Goal: Download file/media

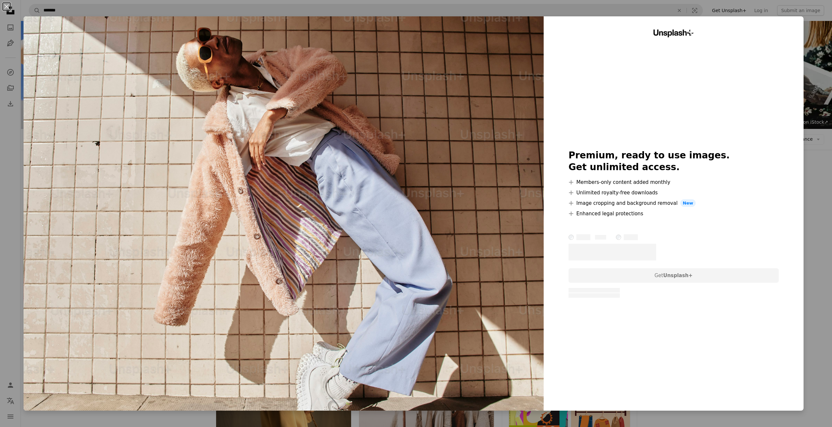
scroll to position [1079, 0]
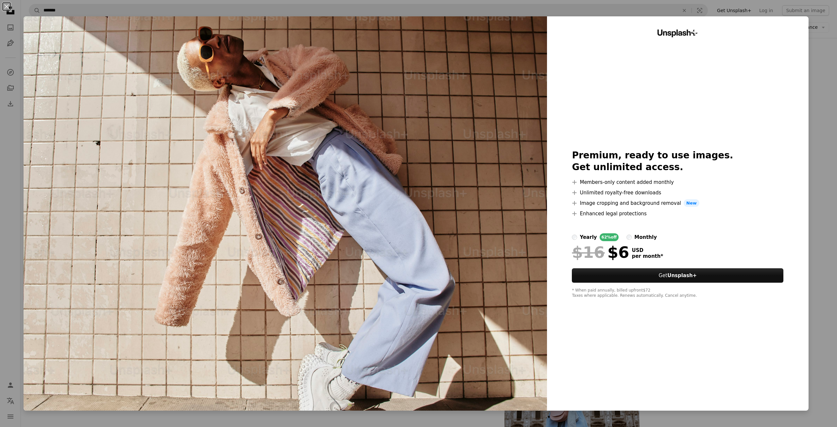
click at [809, 159] on div "An X shape Unsplash+ Premium, ready to use images. Get unlimited access. A plus…" at bounding box center [418, 213] width 837 height 427
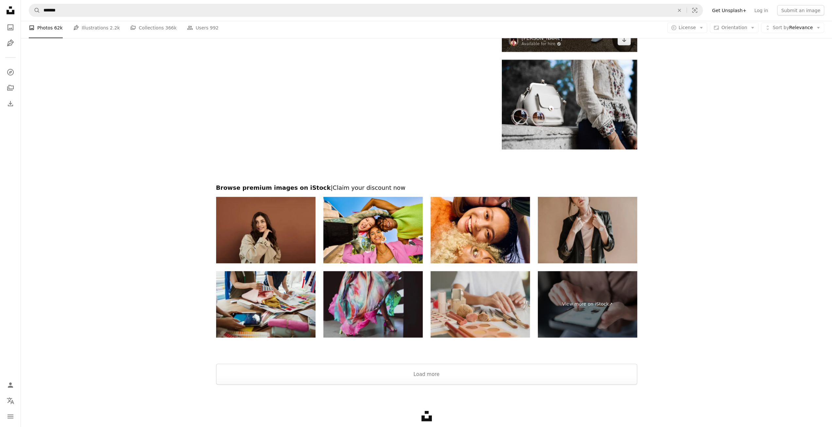
scroll to position [1575, 0]
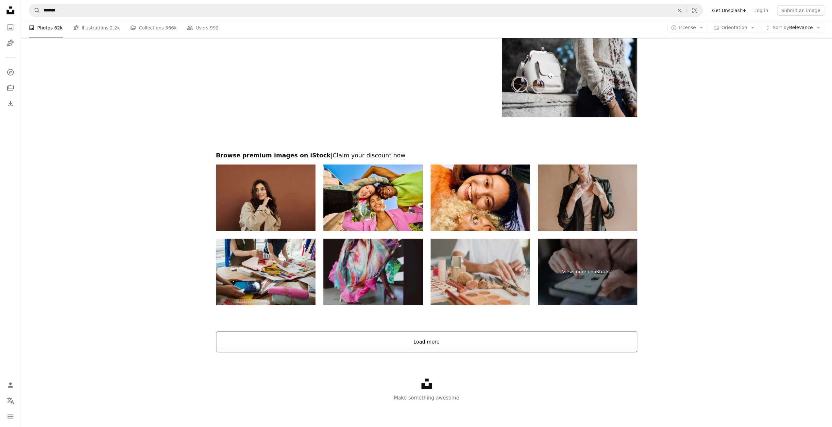
click at [440, 344] on button "Load more" at bounding box center [426, 341] width 421 height 21
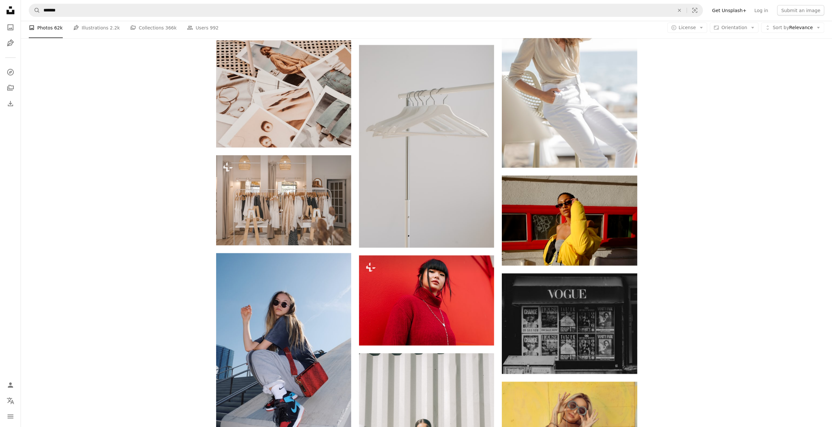
scroll to position [3863, 0]
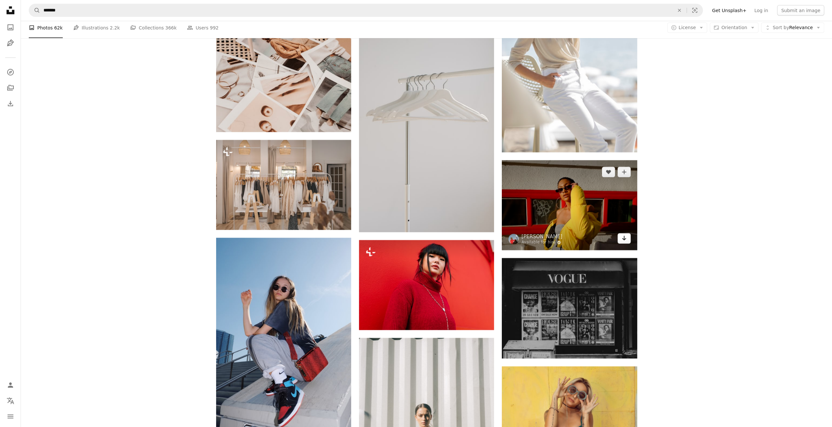
click at [622, 239] on icon "Arrow pointing down" at bounding box center [624, 238] width 5 height 8
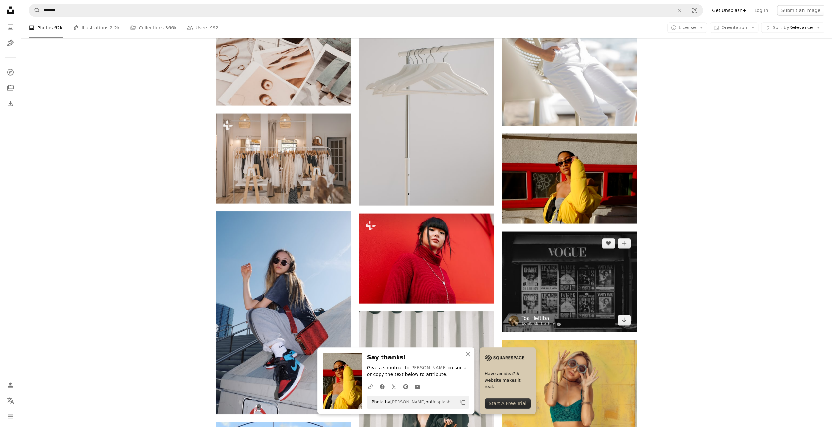
scroll to position [3961, 0]
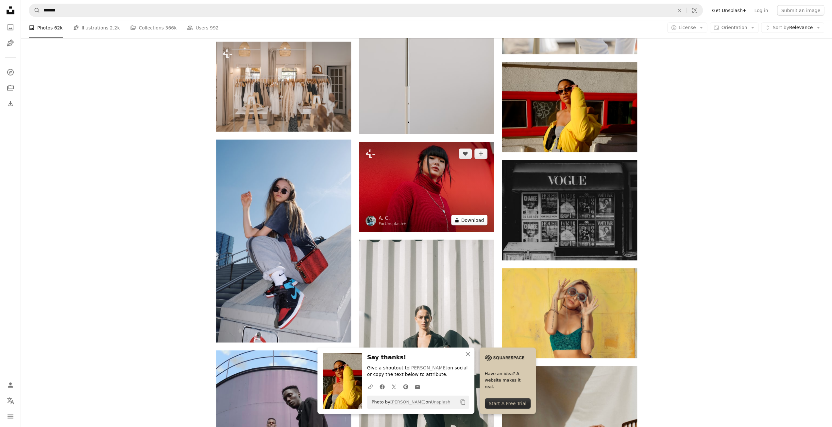
click at [479, 223] on button "A lock Download" at bounding box center [469, 220] width 37 height 10
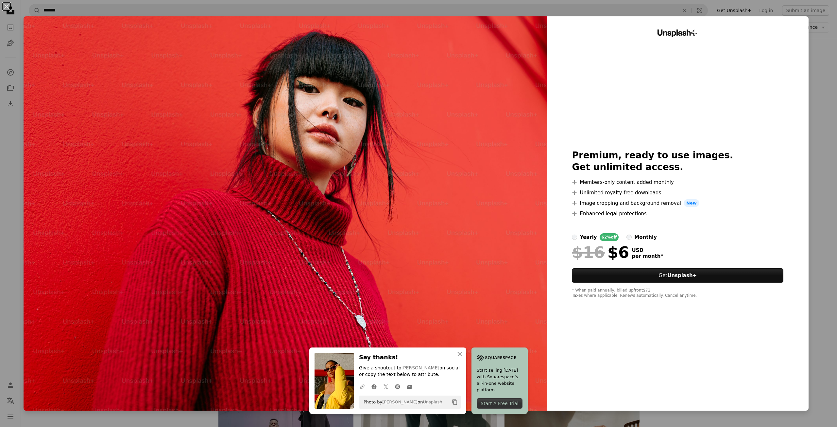
click at [825, 121] on div "An X shape An X shape Close Say thanks! Give a shoutout to [PERSON_NAME] on soc…" at bounding box center [418, 213] width 837 height 427
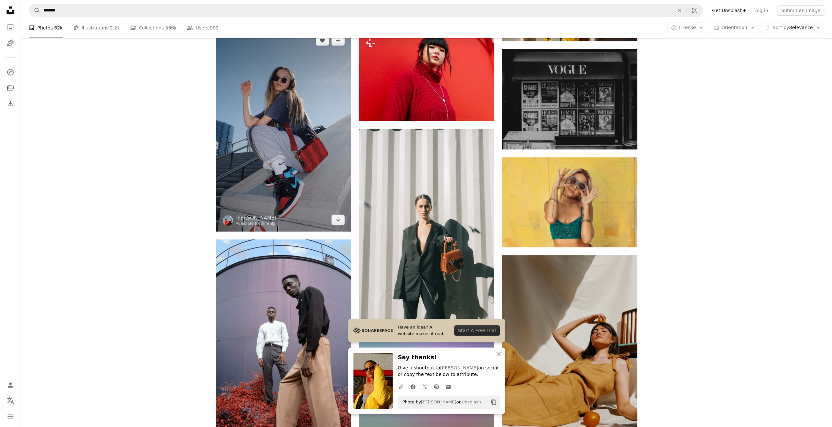
scroll to position [4027, 0]
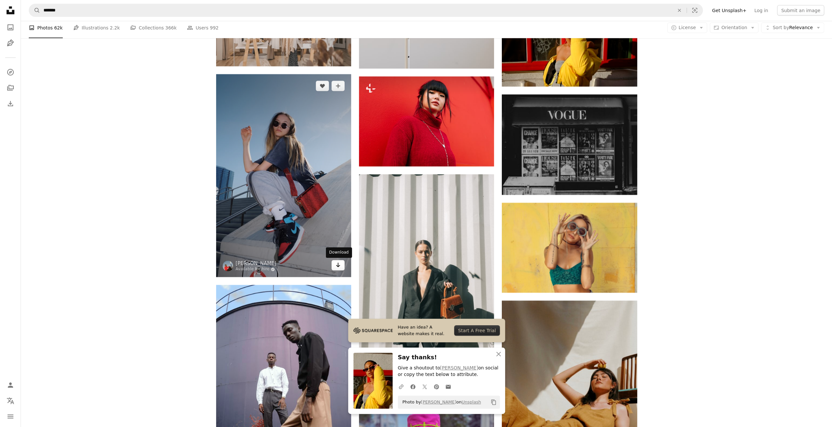
click at [339, 267] on icon "Arrow pointing down" at bounding box center [337, 265] width 5 height 8
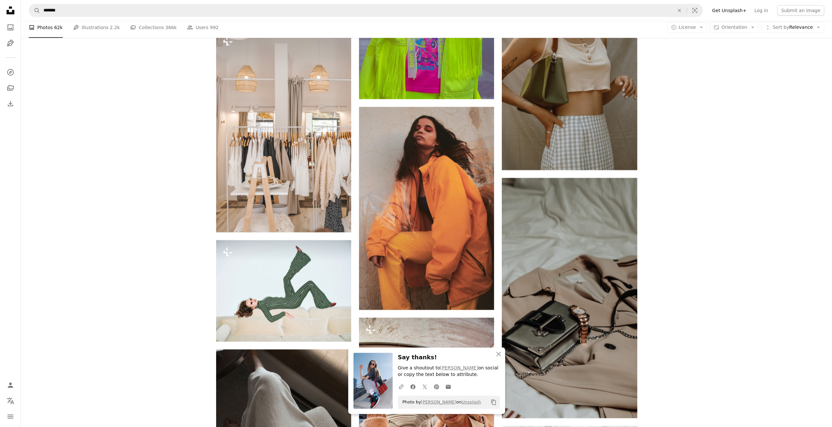
scroll to position [4550, 0]
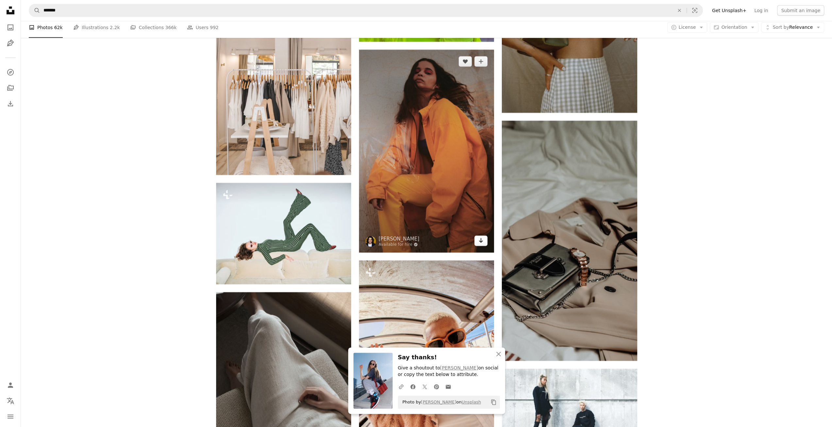
click at [484, 244] on link "Arrow pointing down" at bounding box center [480, 240] width 13 height 10
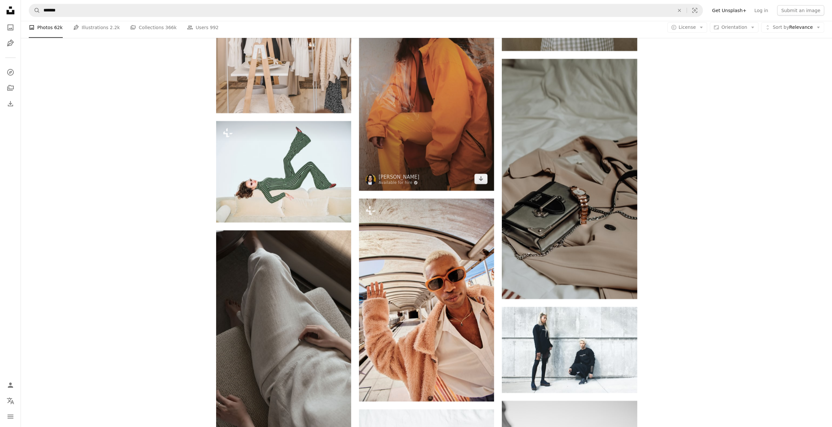
scroll to position [4713, 0]
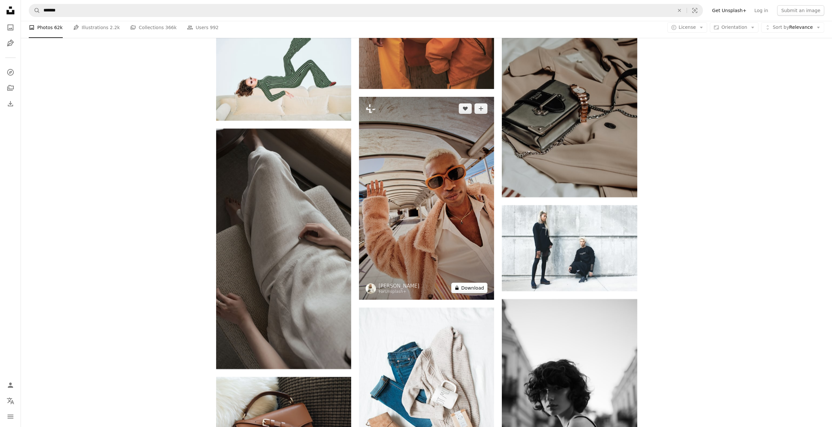
click at [467, 290] on button "A lock Download" at bounding box center [469, 287] width 37 height 10
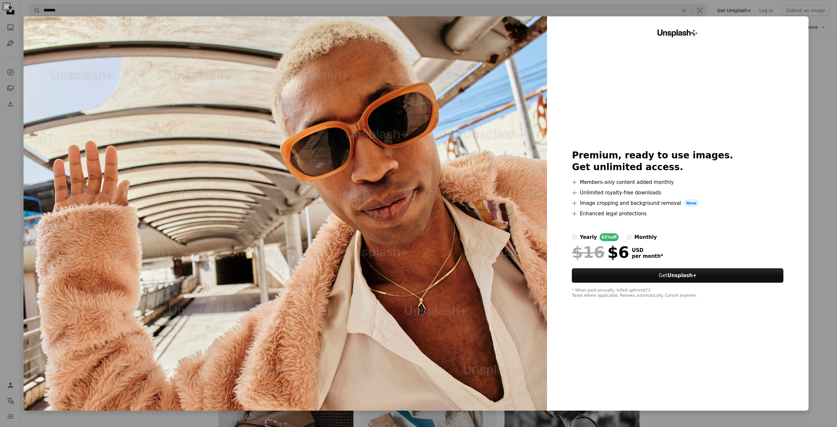
click at [690, 426] on div "An X shape Unsplash+ Premium, ready to use images. Get unlimited access. A plus…" at bounding box center [418, 213] width 837 height 427
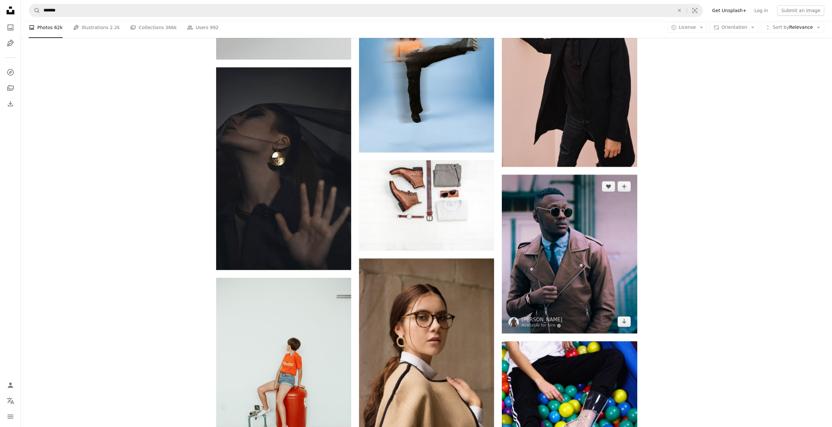
scroll to position [10010, 0]
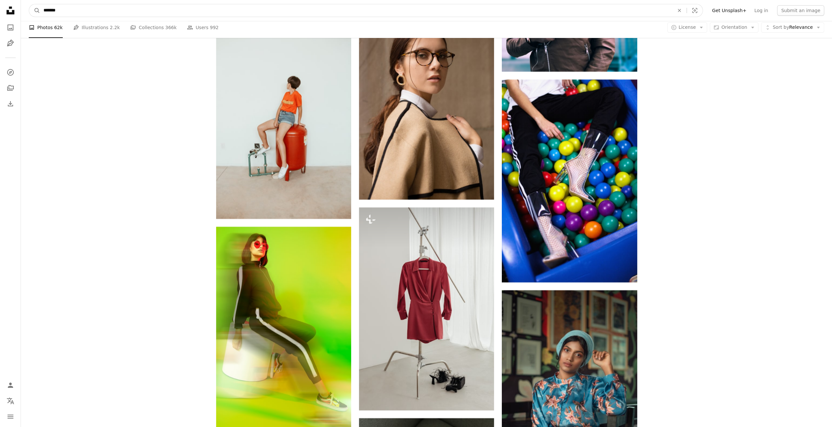
drag, startPoint x: 97, startPoint y: 12, endPoint x: 0, endPoint y: -1, distance: 97.7
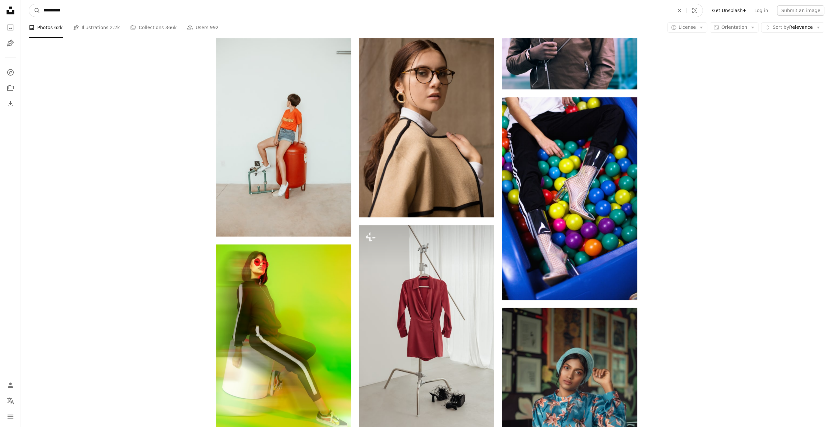
type input "**********"
click button "A magnifying glass" at bounding box center [34, 10] width 11 height 12
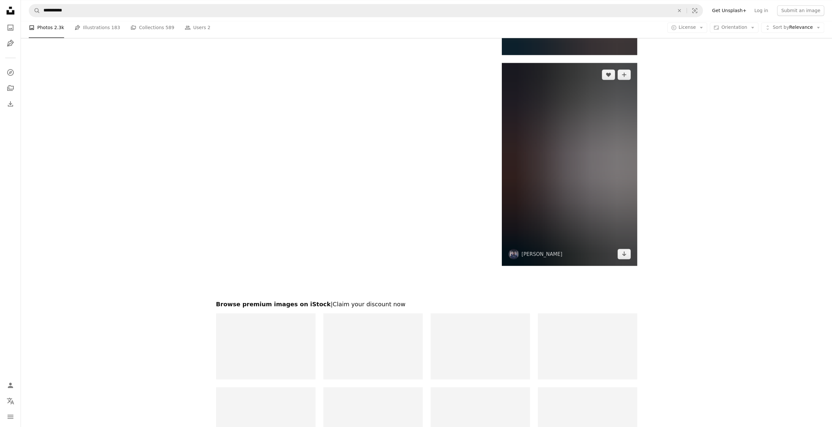
scroll to position [1210, 0]
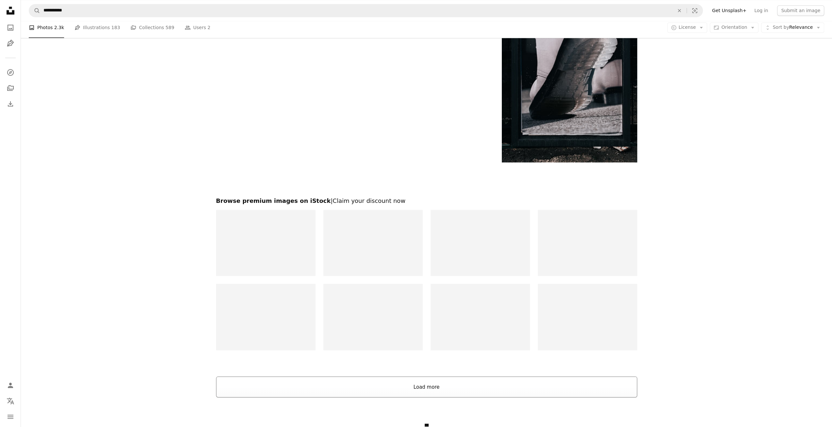
click at [455, 382] on button "Load more" at bounding box center [426, 386] width 421 height 21
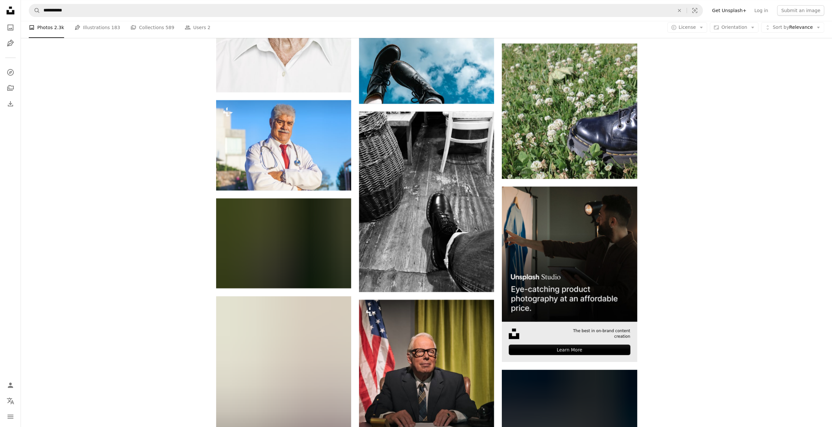
scroll to position [3008, 0]
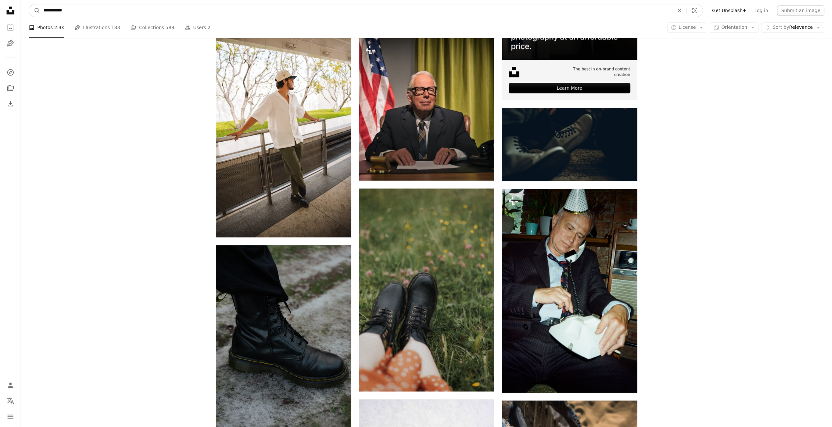
click at [76, 13] on input "**********" at bounding box center [356, 10] width 632 height 12
type input "**********"
click button "A magnifying glass" at bounding box center [34, 10] width 11 height 12
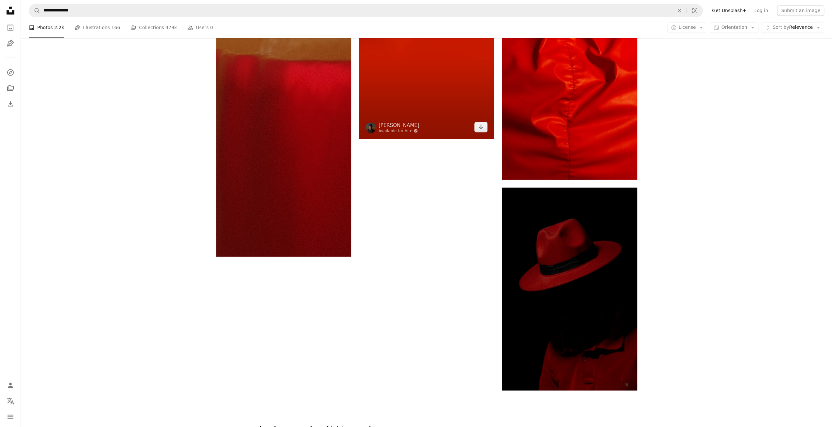
scroll to position [1177, 0]
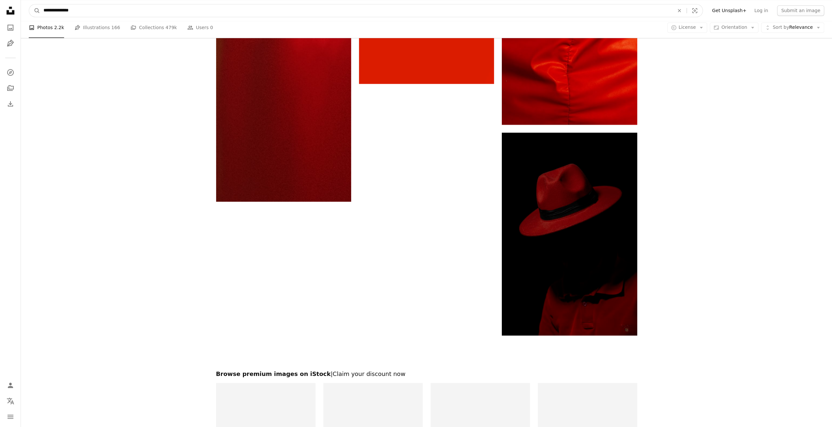
click at [52, 8] on input "**********" at bounding box center [356, 10] width 632 height 12
type input "**********"
click button "A magnifying glass" at bounding box center [34, 10] width 11 height 12
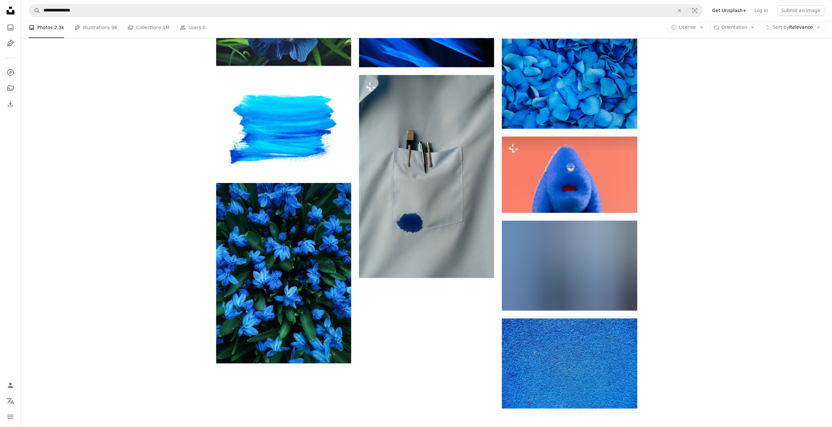
scroll to position [981, 0]
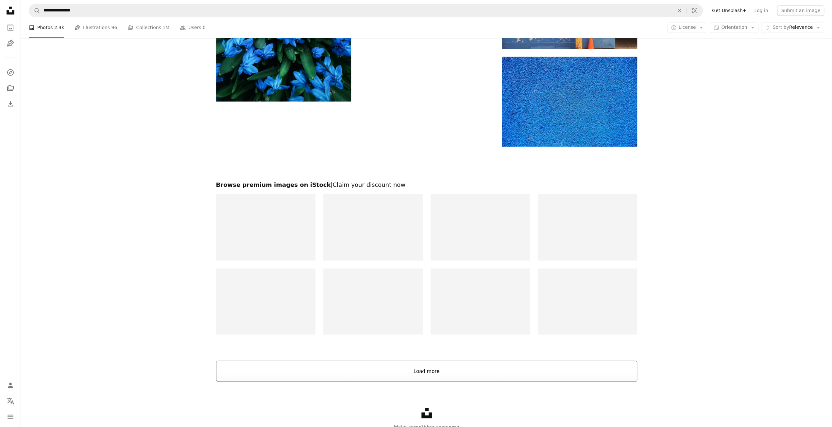
click at [440, 375] on button "Load more" at bounding box center [426, 370] width 421 height 21
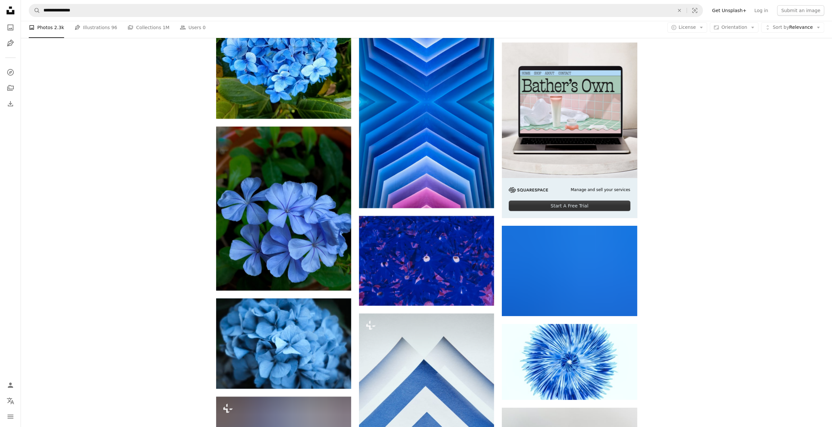
scroll to position [2419, 0]
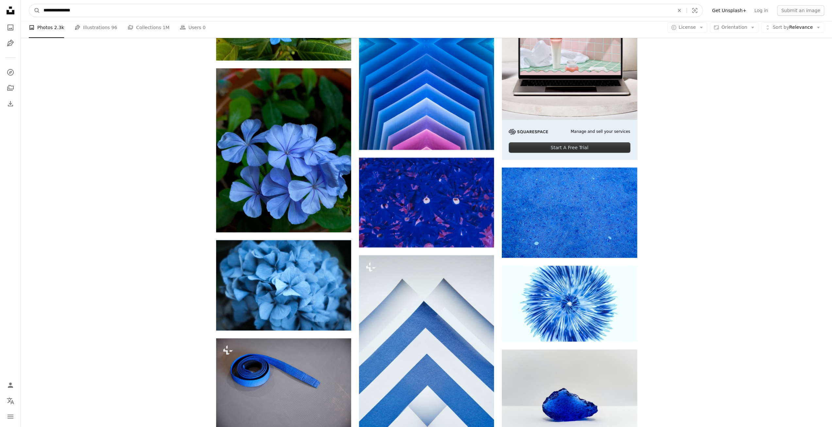
drag, startPoint x: 115, startPoint y: 8, endPoint x: 0, endPoint y: 8, distance: 115.1
type input "**********"
click at [29, 4] on button "A magnifying glass" at bounding box center [34, 10] width 11 height 12
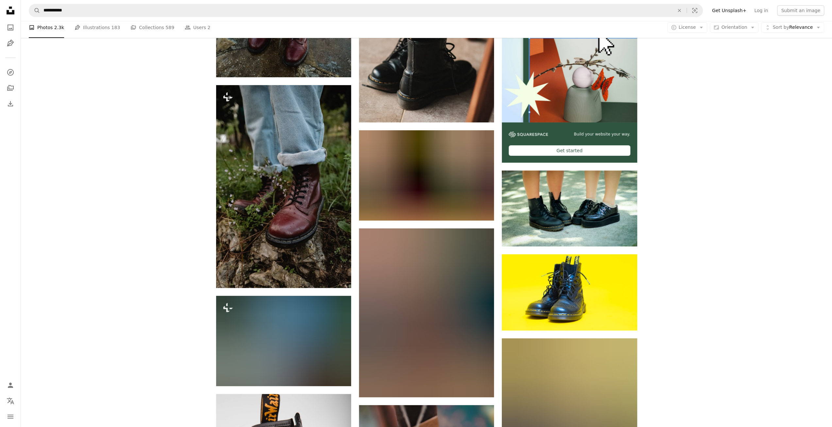
scroll to position [262, 0]
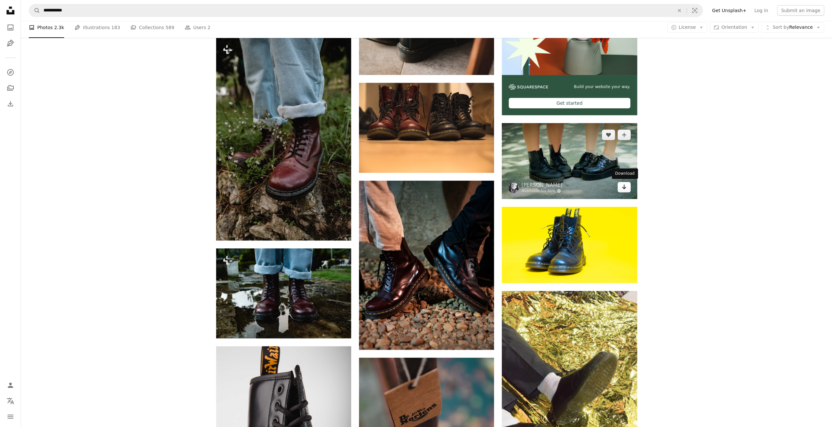
click at [624, 187] on icon "Download" at bounding box center [624, 186] width 4 height 5
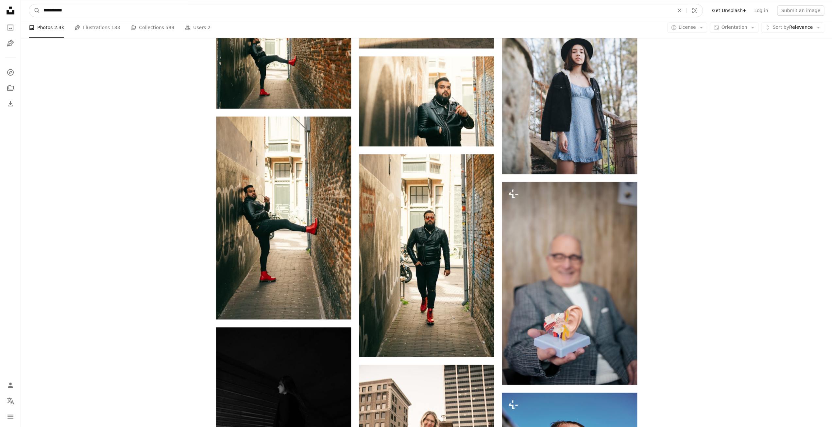
scroll to position [5442, 0]
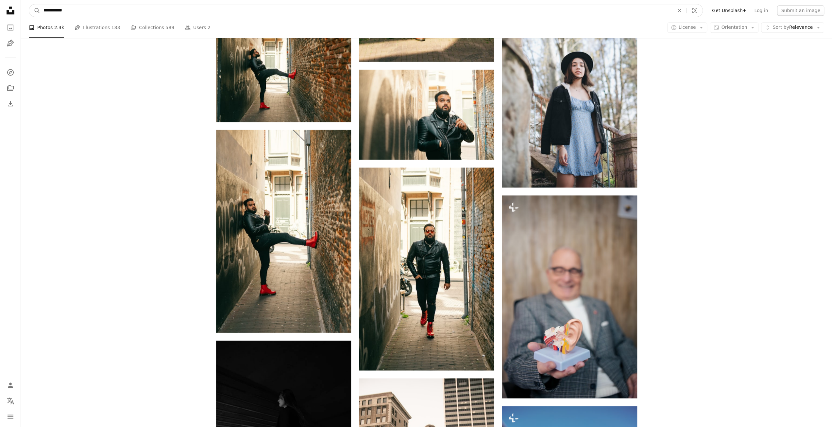
drag, startPoint x: 78, startPoint y: 11, endPoint x: 0, endPoint y: -3, distance: 79.1
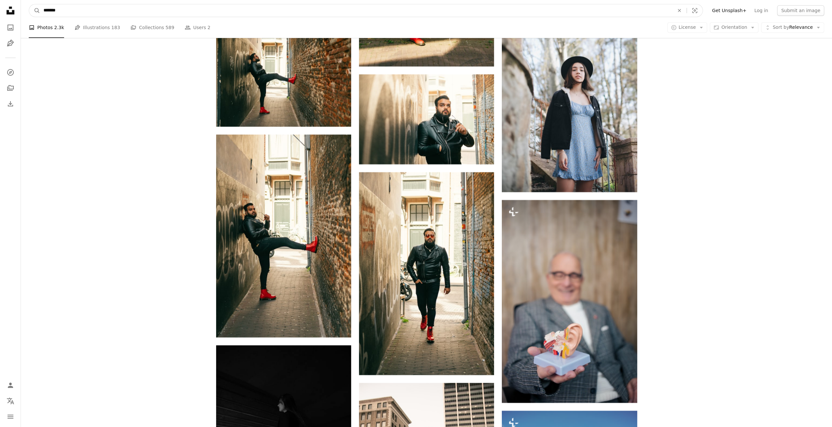
type input "********"
click button "A magnifying glass" at bounding box center [34, 10] width 11 height 12
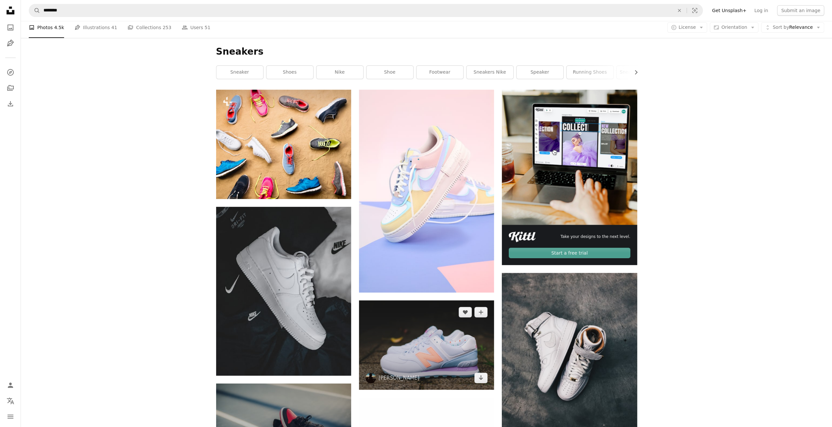
scroll to position [224, 0]
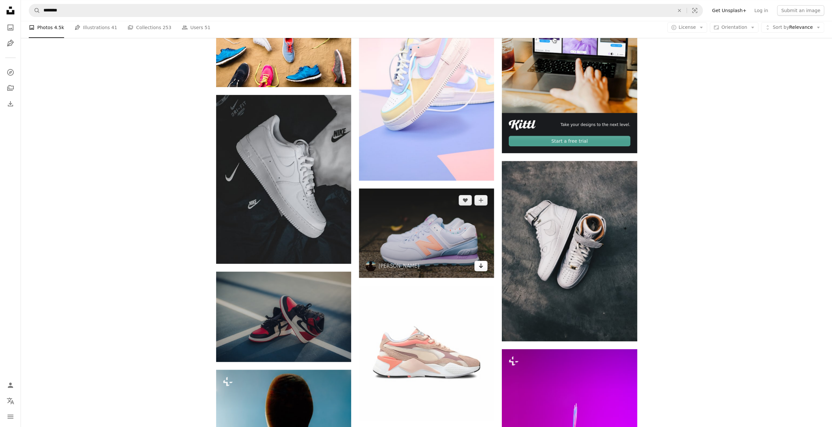
click at [480, 265] on icon "Arrow pointing down" at bounding box center [480, 266] width 5 height 8
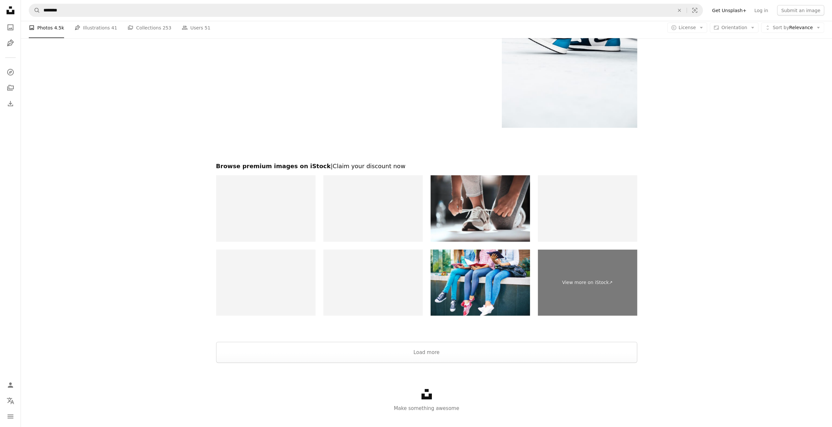
scroll to position [1466, 0]
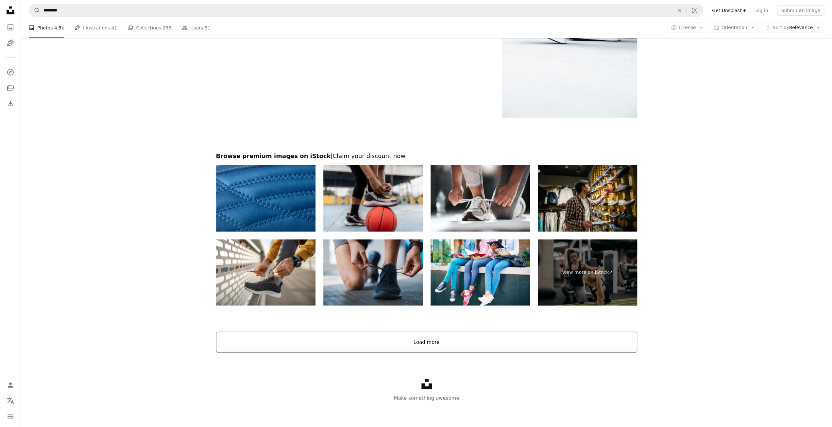
click at [421, 342] on button "Load more" at bounding box center [426, 342] width 421 height 21
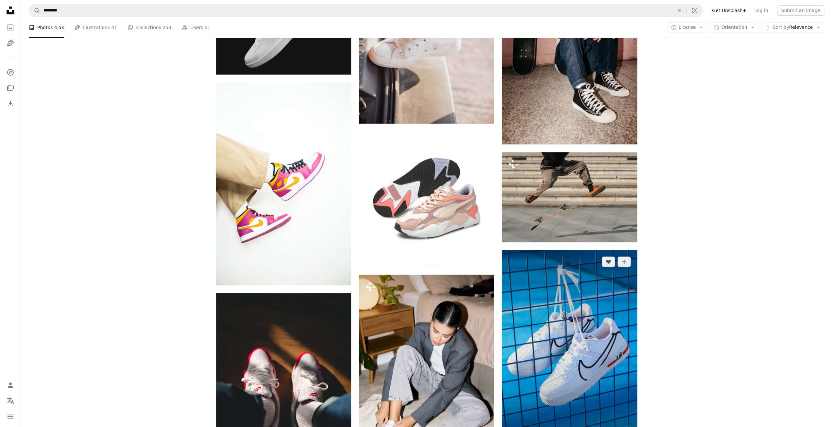
scroll to position [2316, 0]
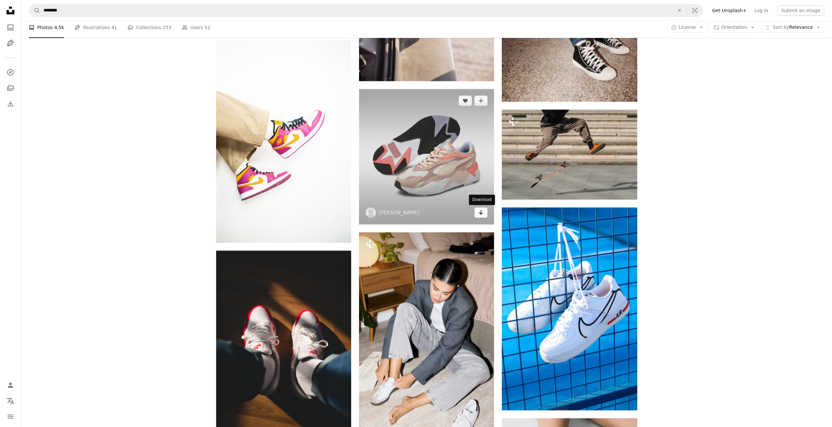
click at [481, 215] on icon "Arrow pointing down" at bounding box center [480, 212] width 5 height 8
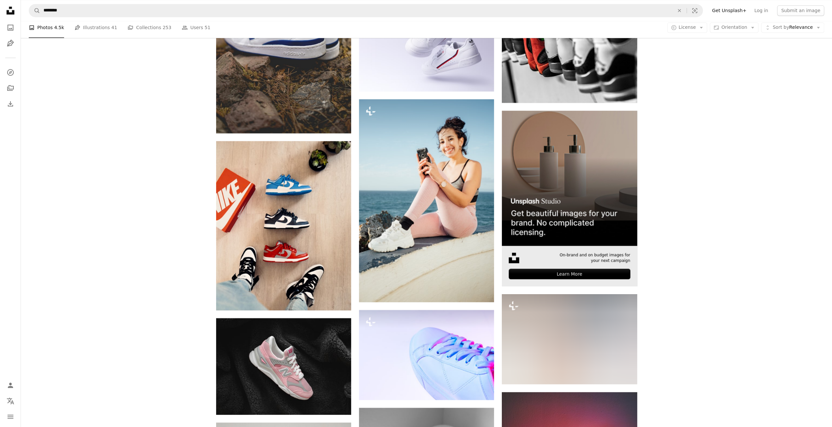
scroll to position [3460, 0]
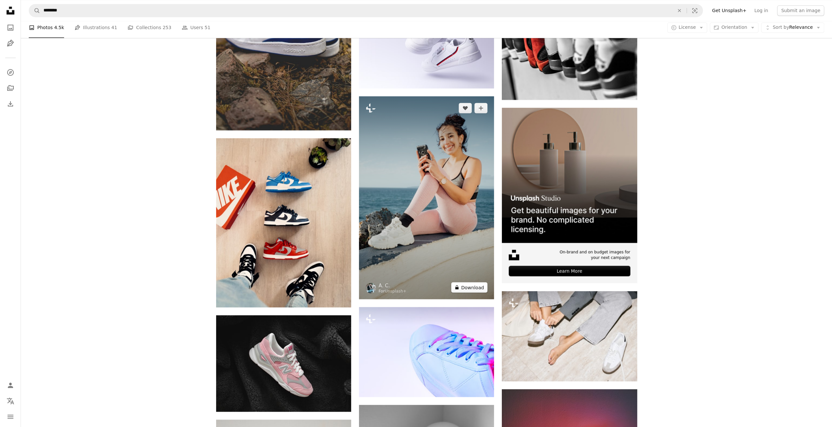
click at [474, 287] on button "A lock Download" at bounding box center [469, 287] width 37 height 10
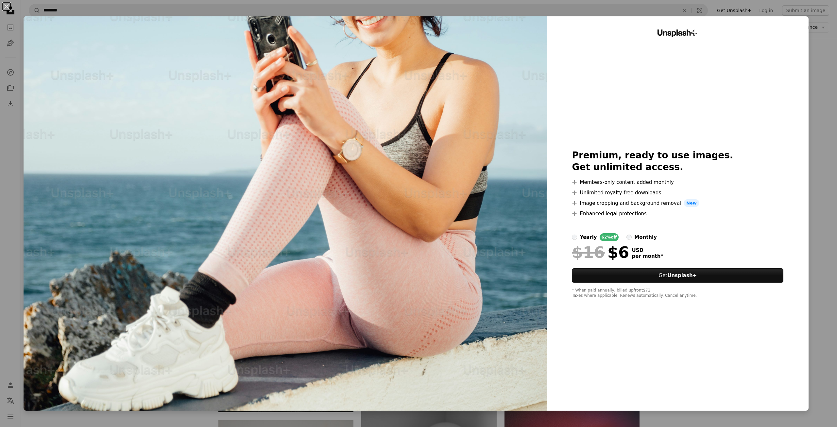
click at [815, 209] on div "An X shape Unsplash+ Premium, ready to use images. Get unlimited access. A plus…" at bounding box center [418, 213] width 837 height 427
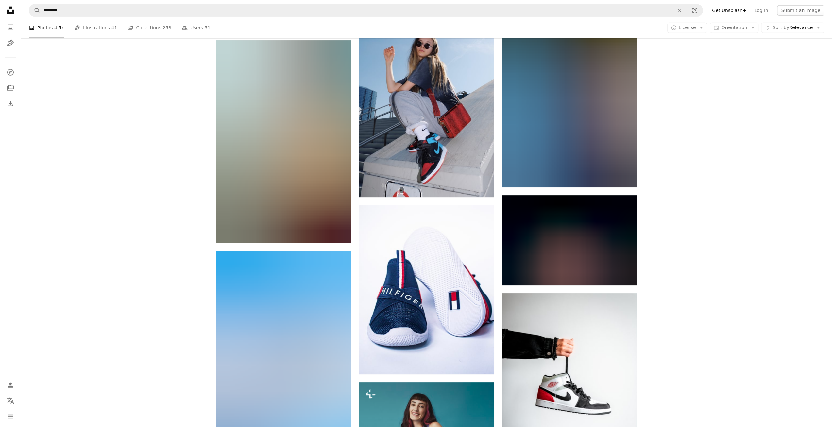
scroll to position [4278, 0]
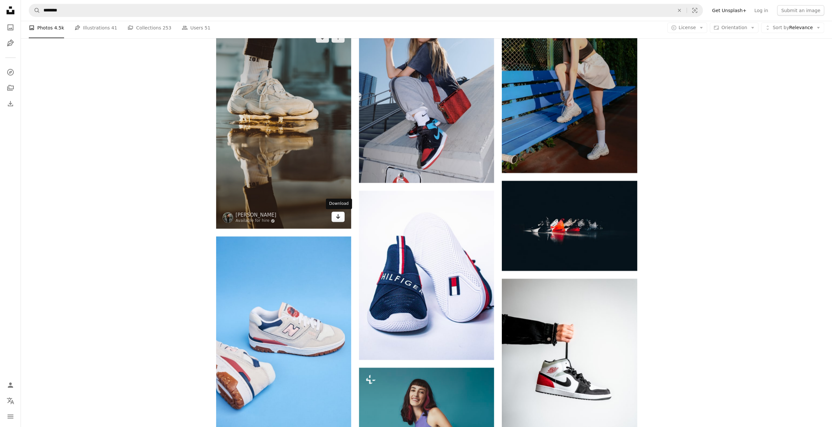
click at [340, 218] on icon "Arrow pointing down" at bounding box center [337, 217] width 5 height 8
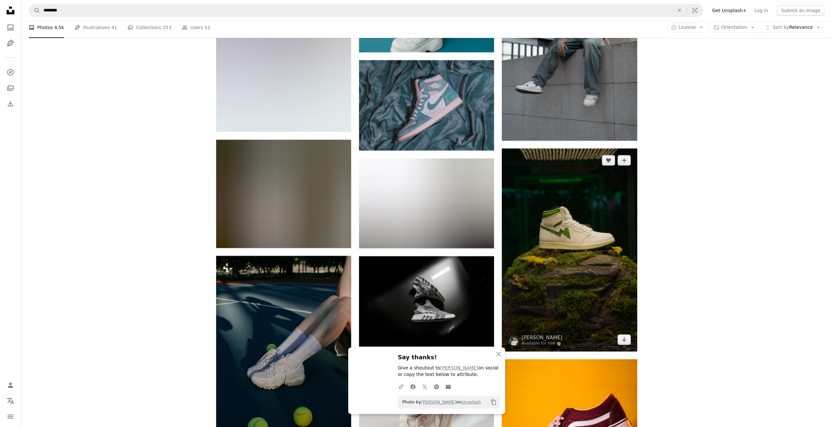
scroll to position [4833, 0]
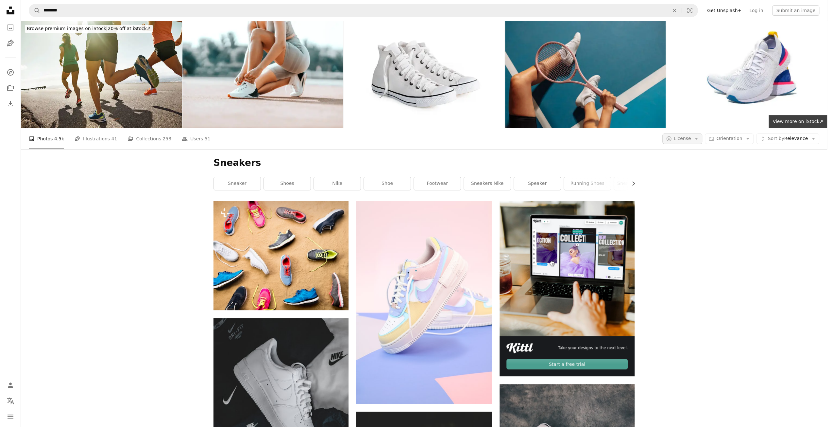
click at [702, 133] on button "A copyright icon © License Arrow down" at bounding box center [682, 138] width 40 height 10
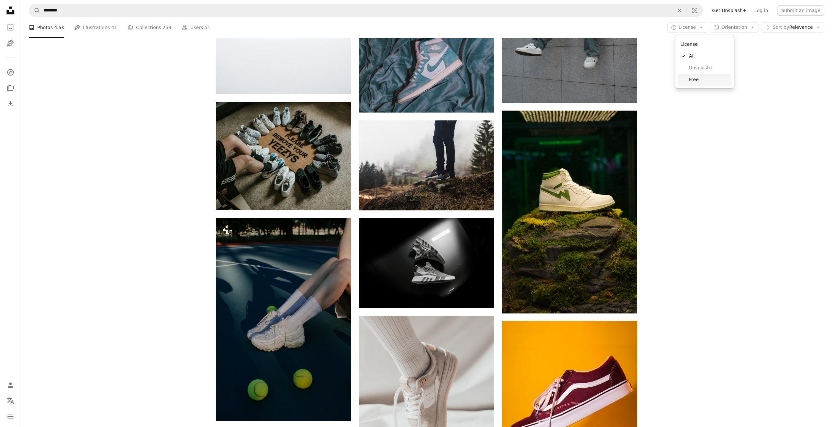
click at [691, 78] on span "Free" at bounding box center [709, 80] width 40 height 7
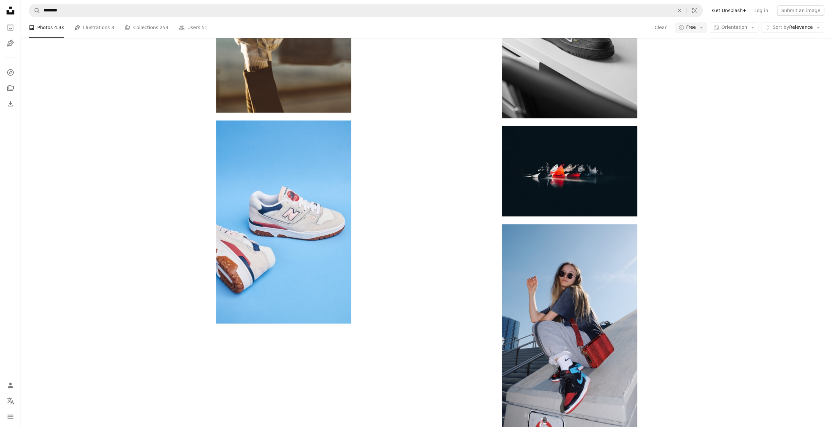
scroll to position [2517, 0]
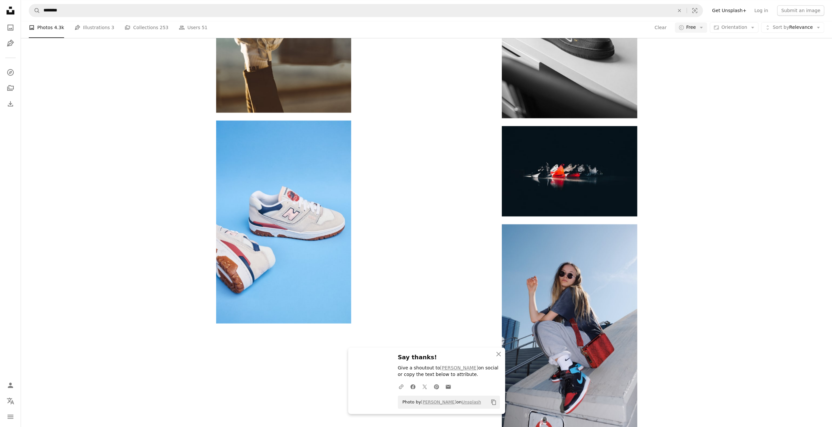
scroll to position [2746, 0]
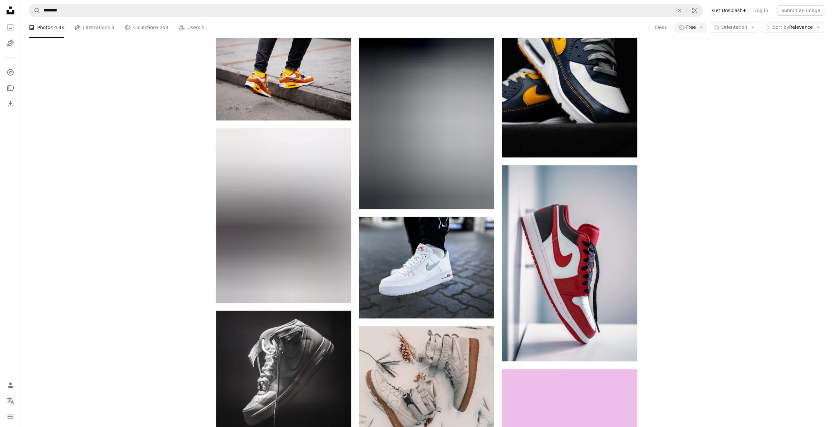
scroll to position [3891, 0]
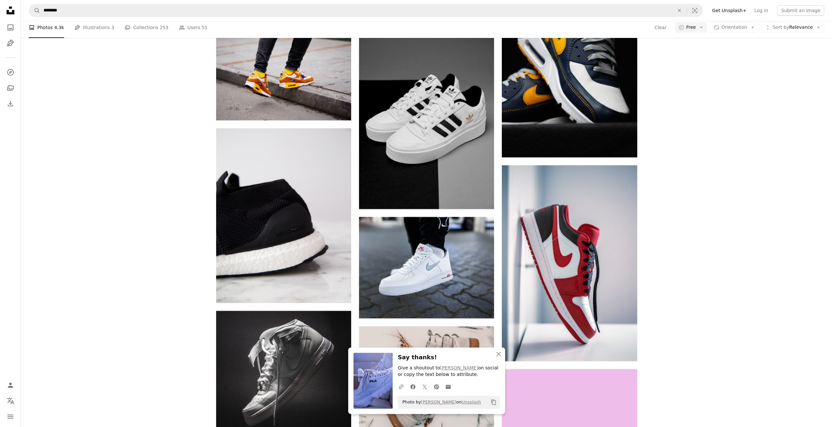
scroll to position [4544, 0]
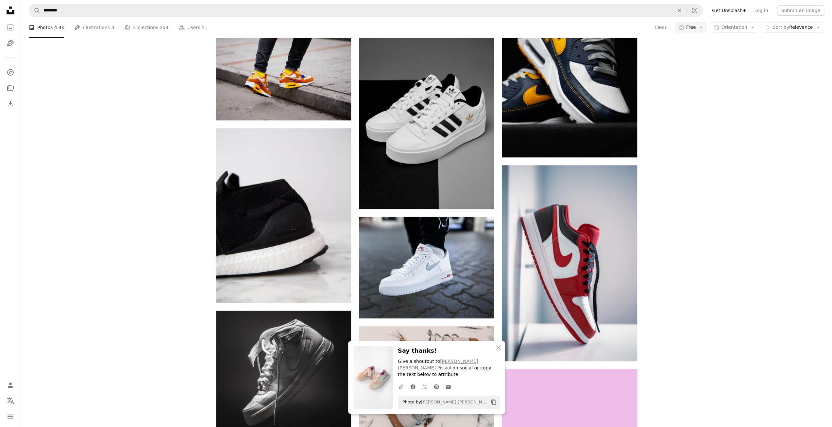
scroll to position [5754, 0]
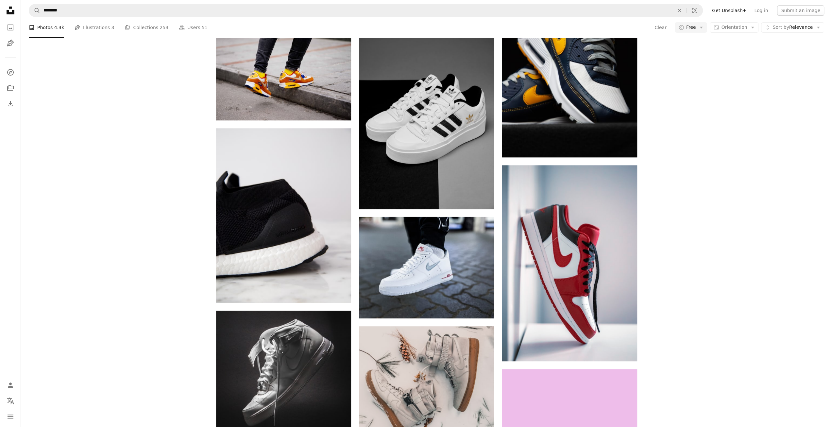
scroll to position [7912, 0]
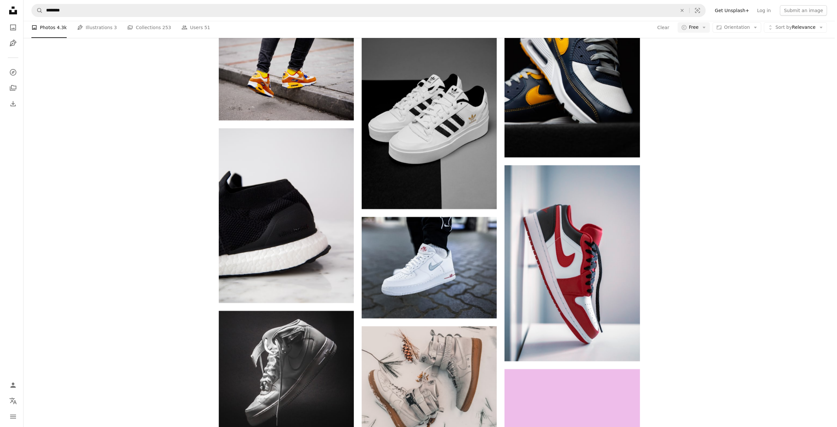
scroll to position [8370, 0]
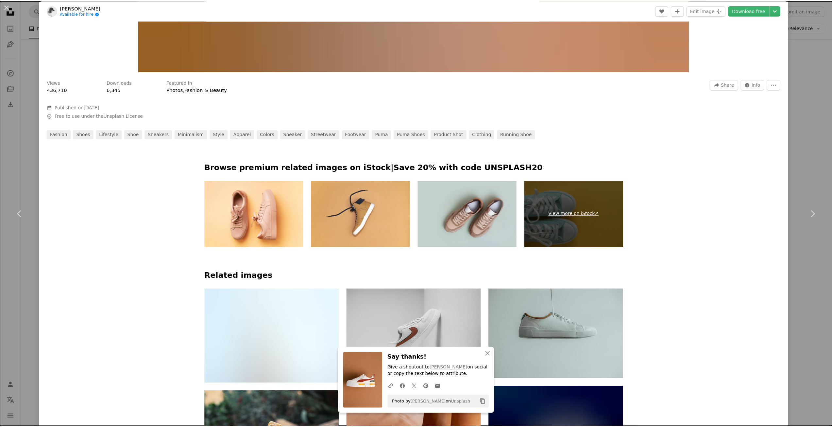
scroll to position [523, 0]
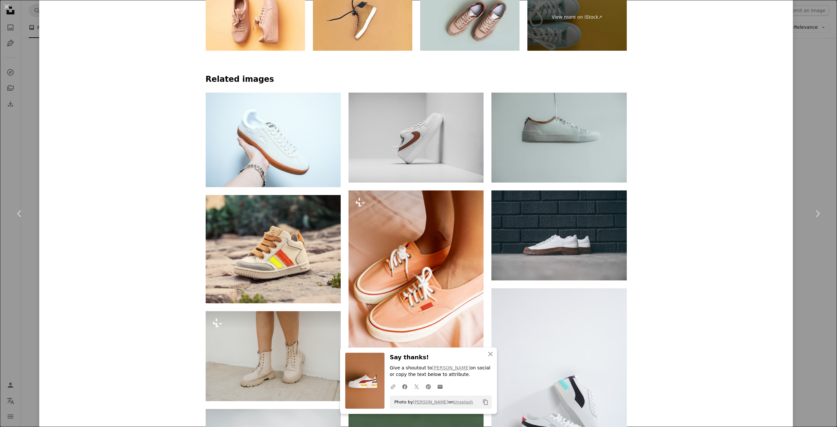
click at [812, 155] on div "An X shape Chevron left Chevron right An X shape Close Say thanks! Give a shout…" at bounding box center [418, 213] width 837 height 427
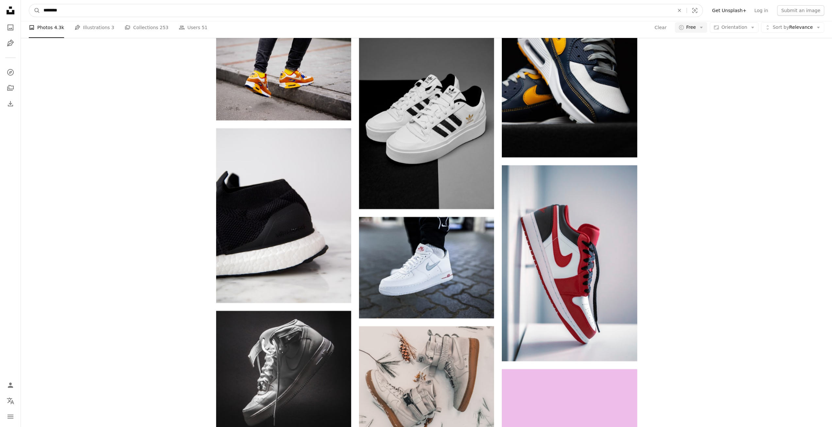
scroll to position [16699, 0]
drag, startPoint x: 48, startPoint y: 3, endPoint x: 10, endPoint y: 2, distance: 37.9
type input "**********"
click button "A magnifying glass" at bounding box center [34, 10] width 11 height 12
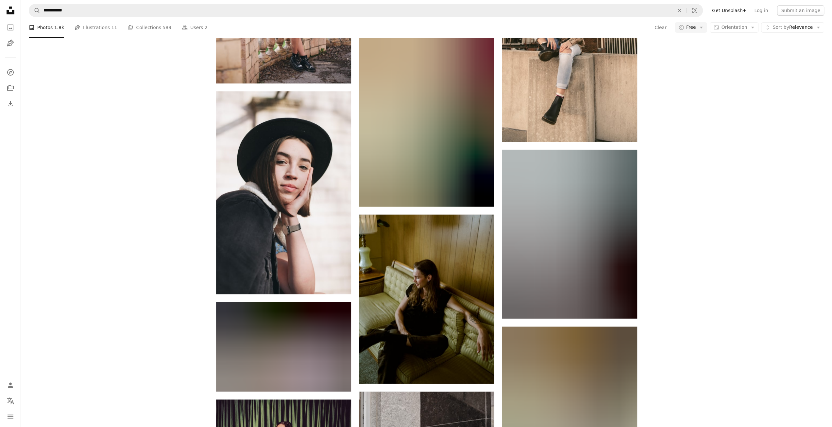
scroll to position [4381, 0]
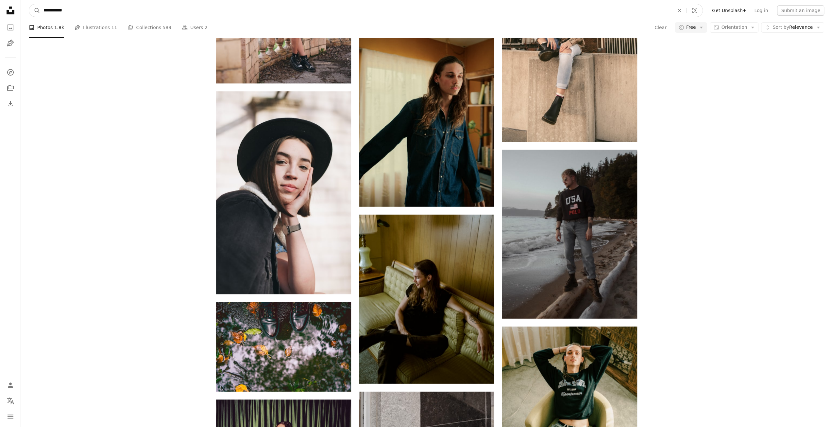
drag, startPoint x: 156, startPoint y: 6, endPoint x: 0, endPoint y: 6, distance: 155.9
type input "**********"
click button "A magnifying glass" at bounding box center [34, 10] width 11 height 12
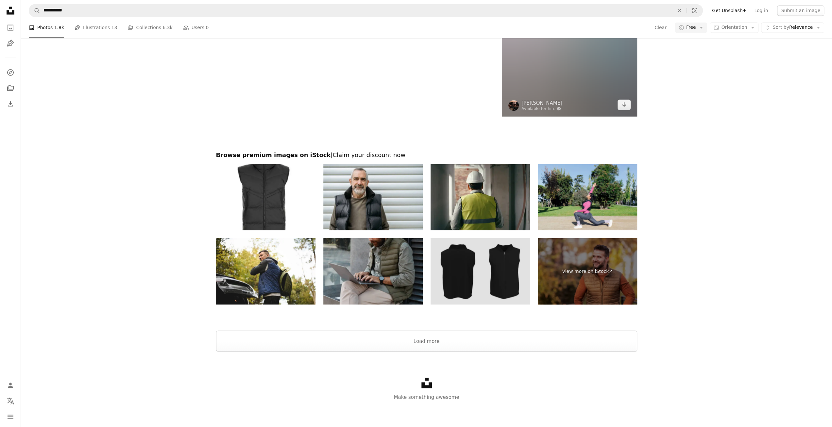
scroll to position [1014, 0]
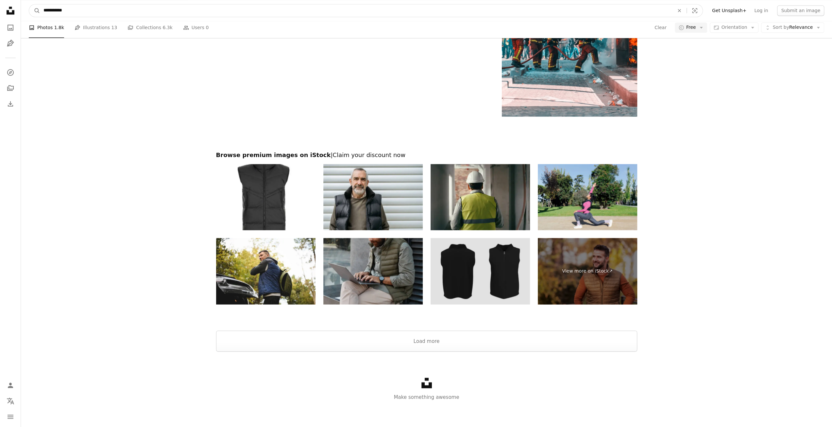
click at [256, 10] on input "**********" at bounding box center [356, 10] width 632 height 12
type input "**********"
click button "A magnifying glass" at bounding box center [34, 10] width 11 height 12
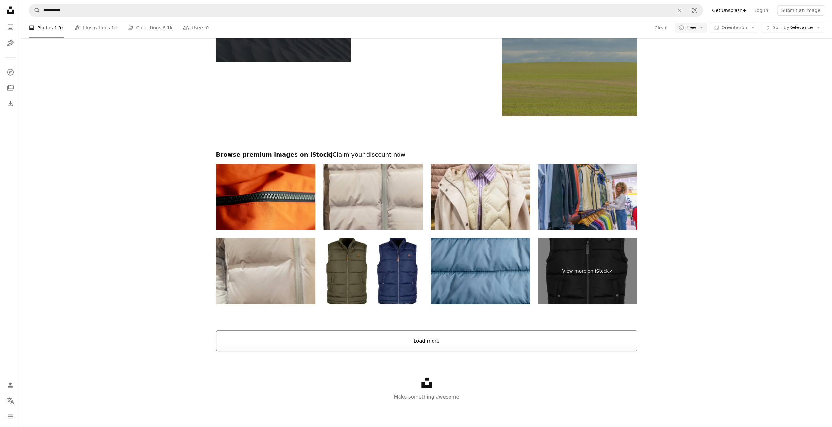
scroll to position [1425, 0]
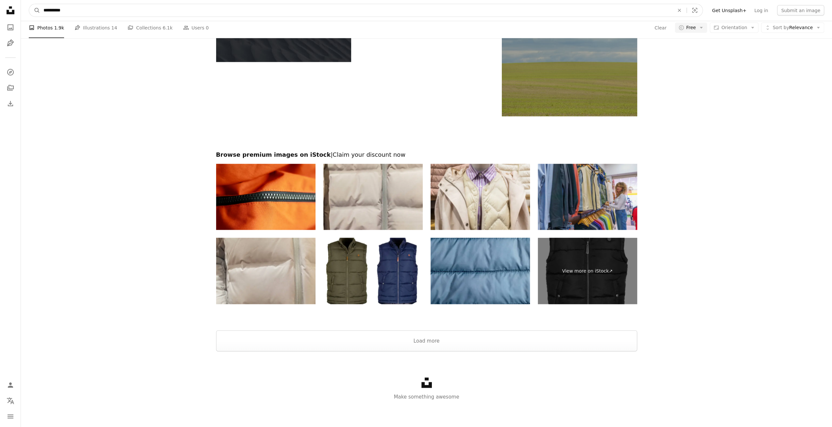
drag, startPoint x: 54, startPoint y: 10, endPoint x: 172, endPoint y: 17, distance: 118.6
click at [172, 17] on nav "**********" at bounding box center [426, 10] width 811 height 21
type input "*****"
click button "A magnifying glass" at bounding box center [34, 10] width 11 height 12
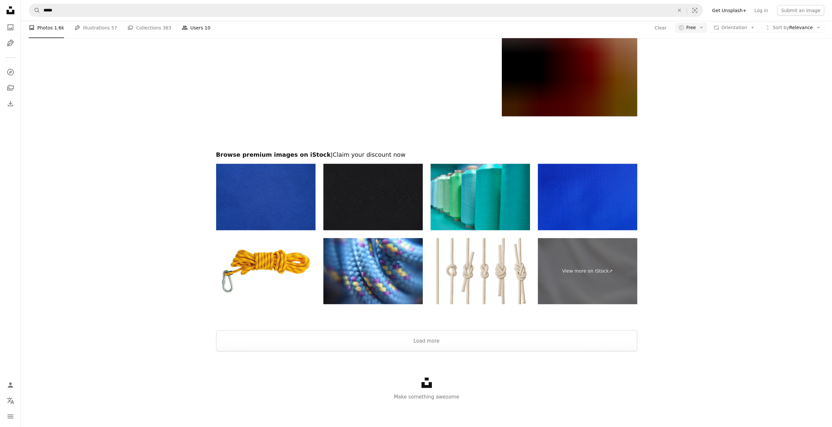
scroll to position [989, 0]
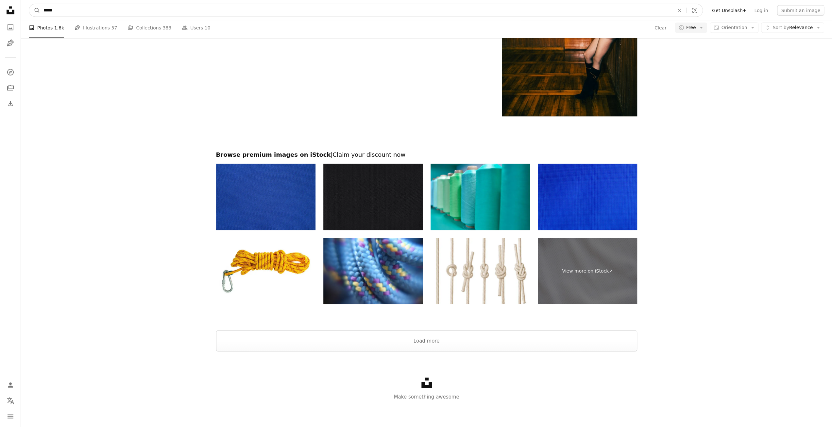
click at [73, 9] on input "*****" at bounding box center [356, 10] width 632 height 12
type input "**********"
click button "A magnifying glass" at bounding box center [34, 10] width 11 height 12
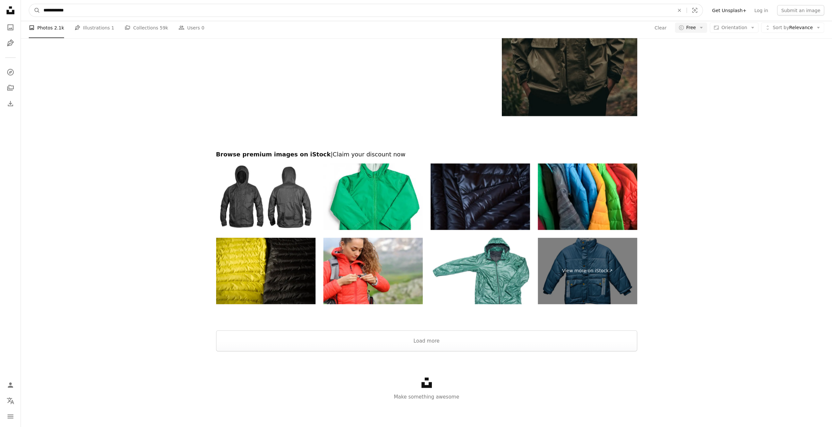
click at [117, 12] on input "**********" at bounding box center [356, 10] width 632 height 12
type input "**********"
click at [29, 4] on button "A magnifying glass" at bounding box center [34, 10] width 11 height 12
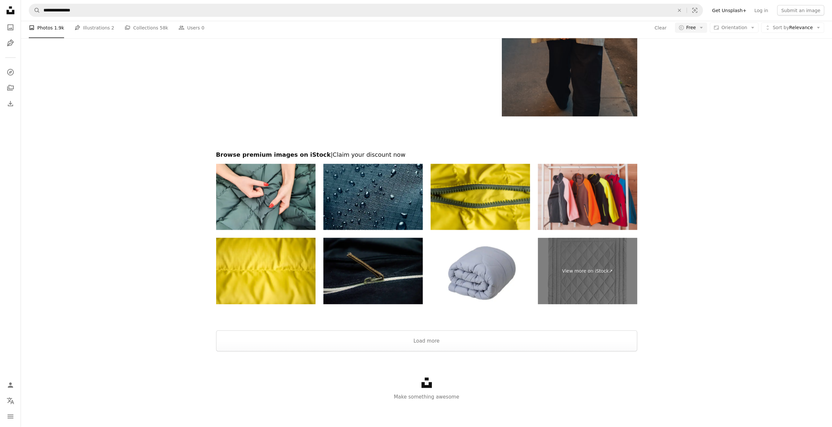
scroll to position [1468, 0]
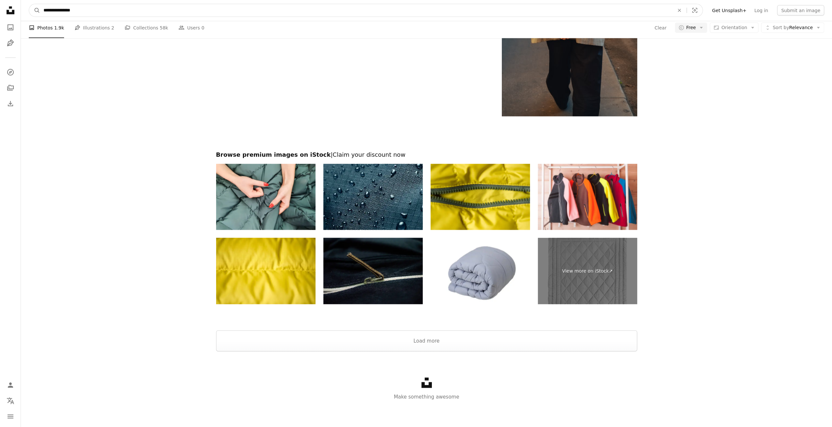
drag, startPoint x: 61, startPoint y: 10, endPoint x: 700, endPoint y: 95, distance: 644.5
type input "*********"
click button "A magnifying glass" at bounding box center [34, 10] width 11 height 12
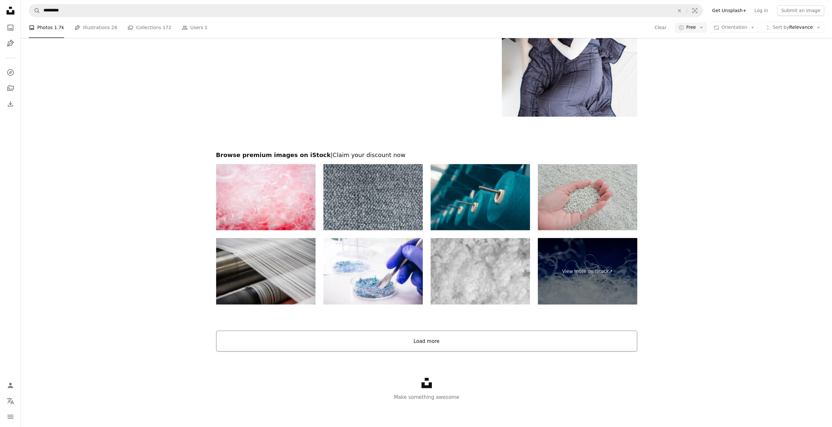
click at [409, 344] on button "Load more" at bounding box center [426, 340] width 421 height 21
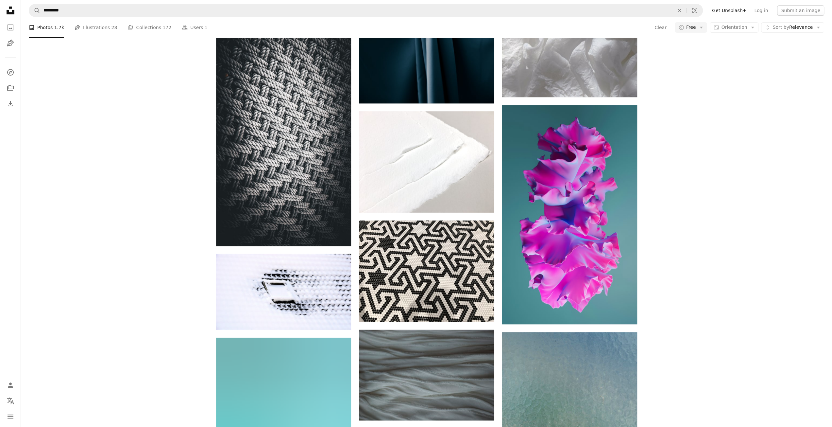
scroll to position [13931, 0]
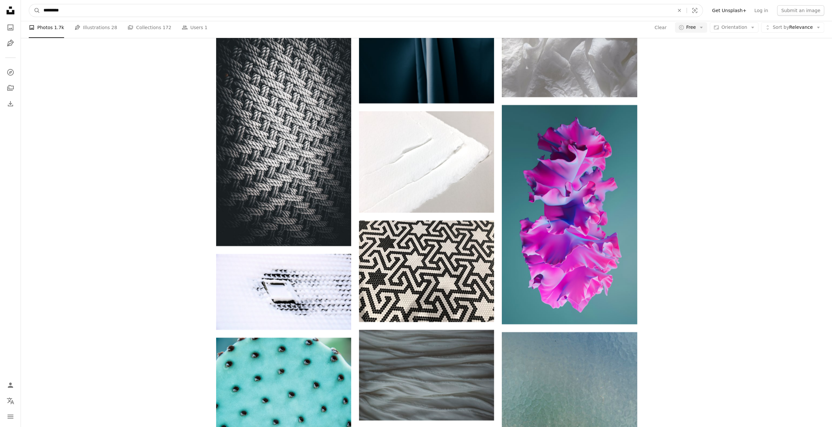
drag, startPoint x: 67, startPoint y: 10, endPoint x: 27, endPoint y: 9, distance: 40.2
click at [27, 9] on nav "A magnifying glass ********* An X shape Visual search Filters Get Unsplash+ Log…" at bounding box center [426, 10] width 811 height 21
type input "**********"
click button "A magnifying glass" at bounding box center [34, 10] width 11 height 12
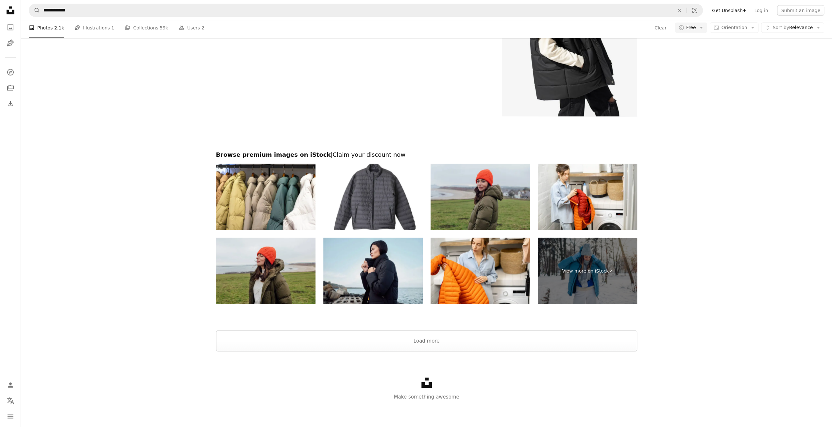
scroll to position [131, 0]
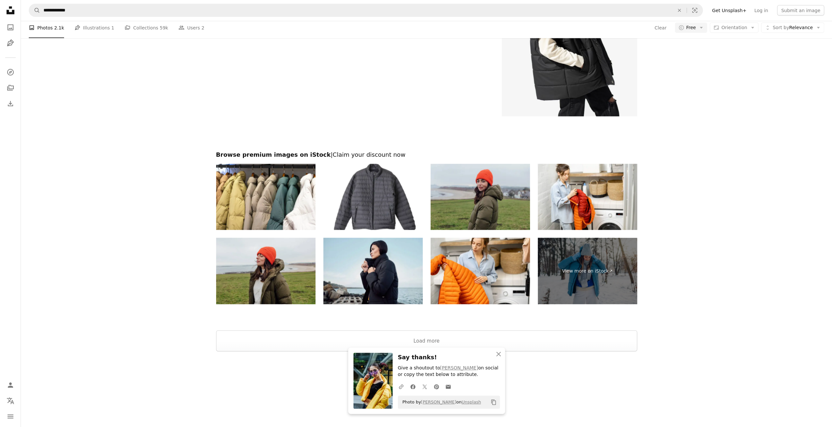
scroll to position [392, 0]
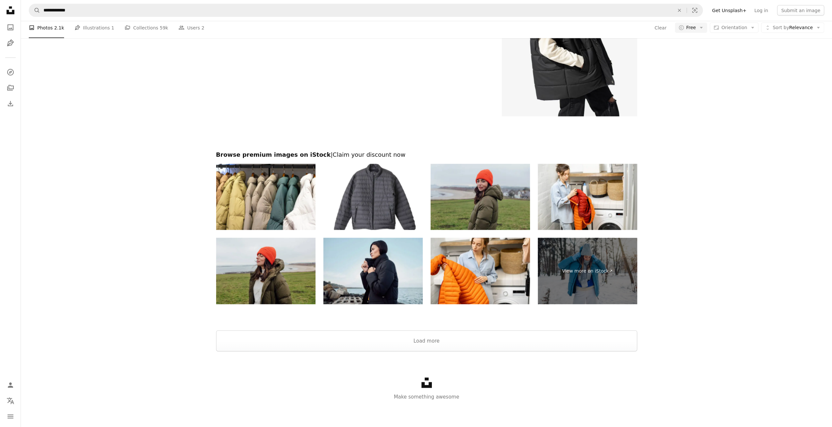
scroll to position [817, 0]
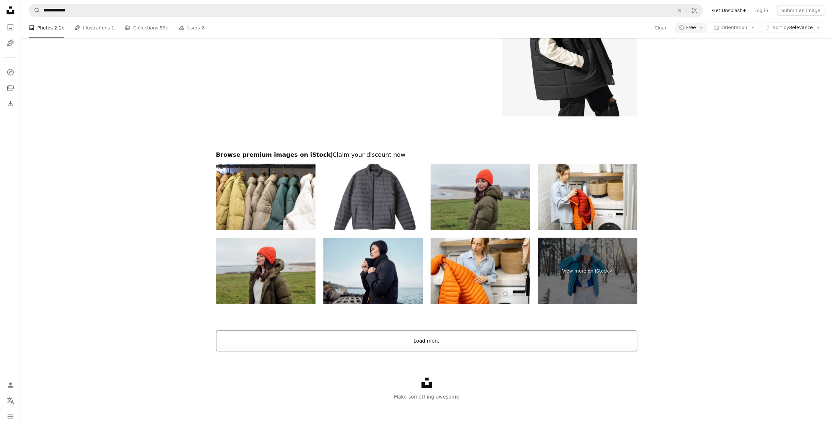
click at [460, 340] on button "Load more" at bounding box center [426, 340] width 421 height 21
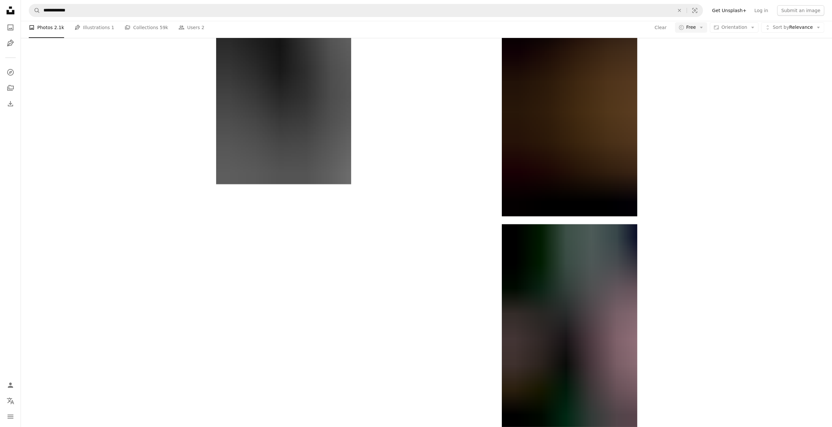
scroll to position [3412, 0]
